Goal: Obtain resource: Download file/media

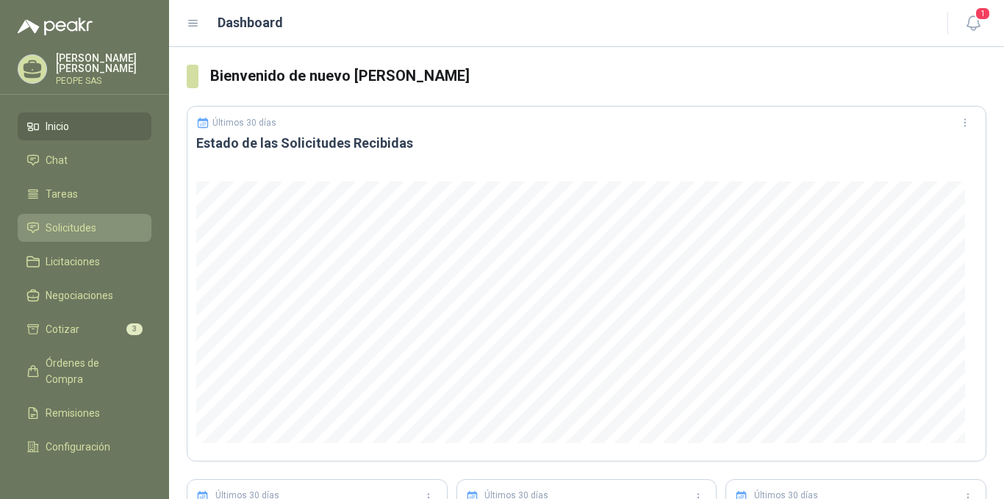
click at [84, 222] on span "Solicitudes" at bounding box center [71, 228] width 51 height 16
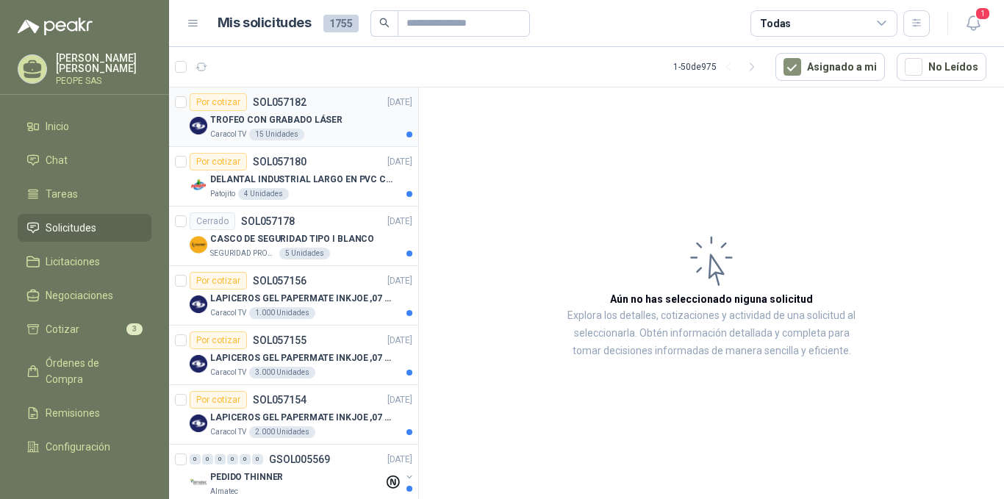
click at [287, 122] on p "TROFEO CON GRABADO LÁSER" at bounding box center [276, 120] width 132 height 14
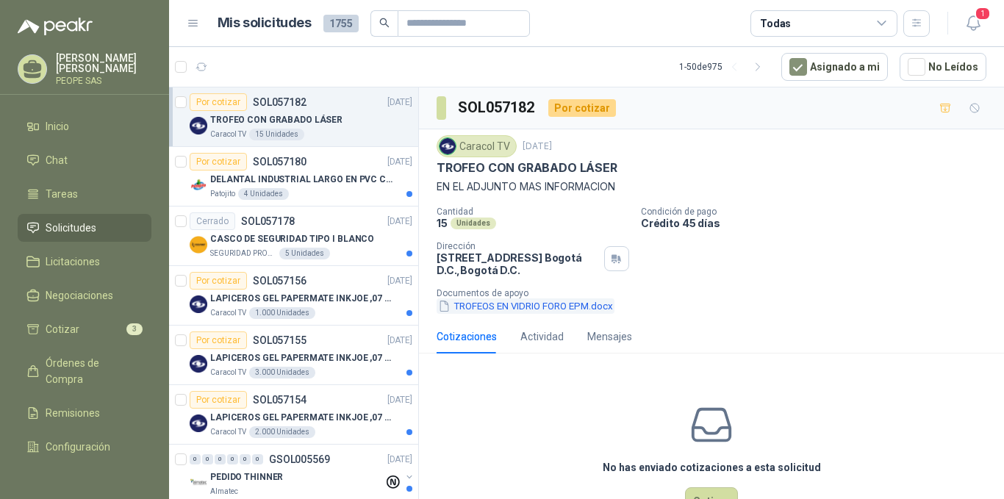
click at [546, 304] on button "TROFEOS EN VIDRIO FORO EPM.docx" at bounding box center [526, 305] width 178 height 15
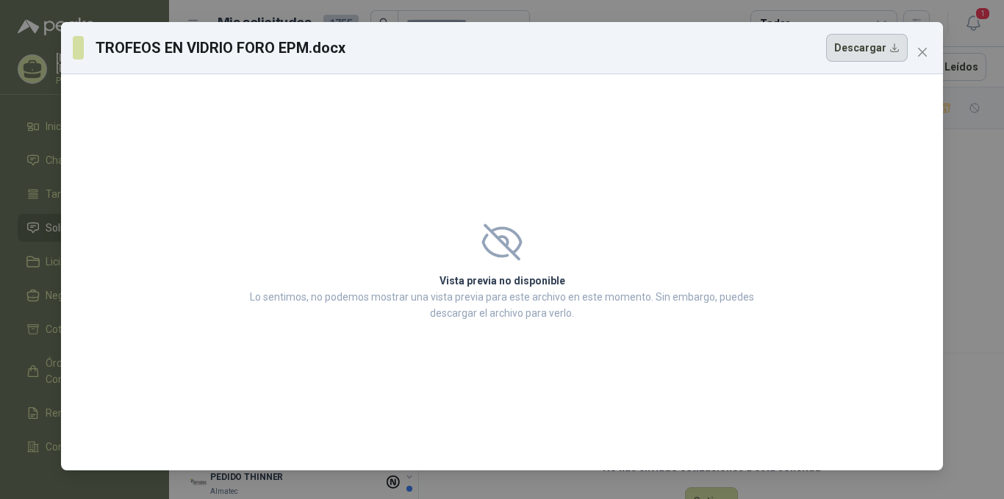
click at [853, 54] on button "Descargar" at bounding box center [867, 48] width 82 height 28
click at [926, 50] on icon "close" at bounding box center [923, 52] width 12 height 12
